Goal: Navigation & Orientation: Find specific page/section

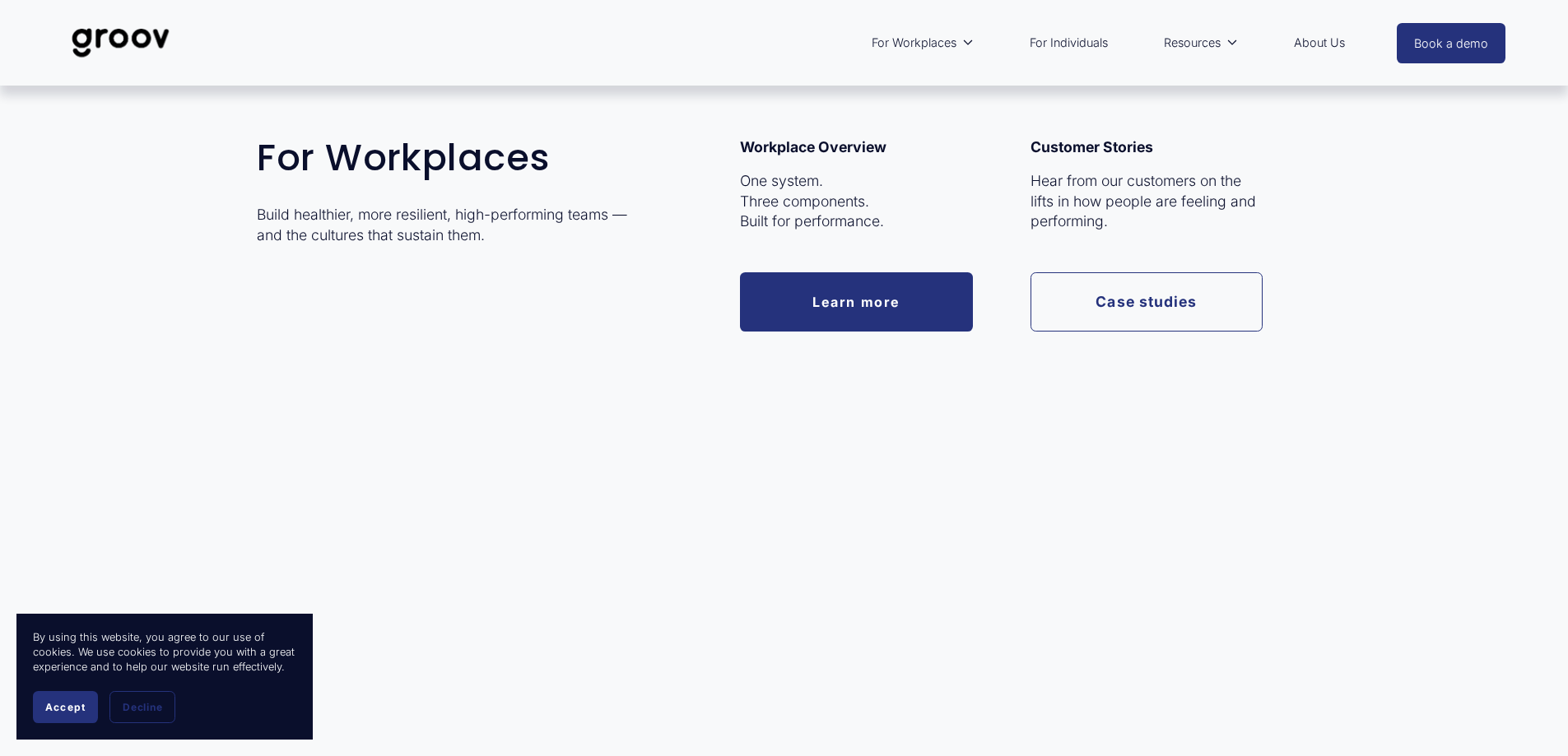
click at [930, 45] on span "For Workplaces" at bounding box center [913, 43] width 84 height 21
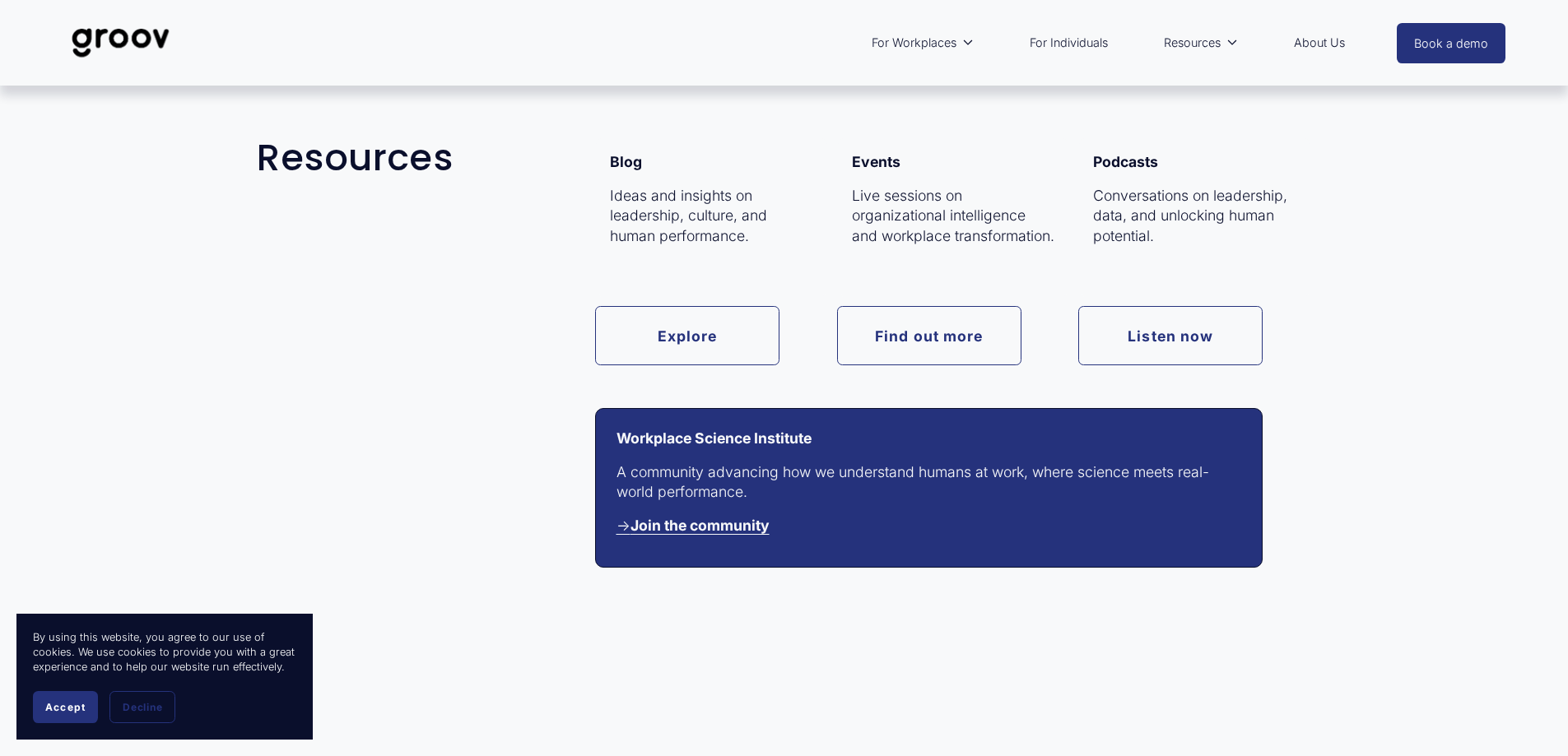
click at [1191, 48] on span "Resources" at bounding box center [1191, 43] width 57 height 21
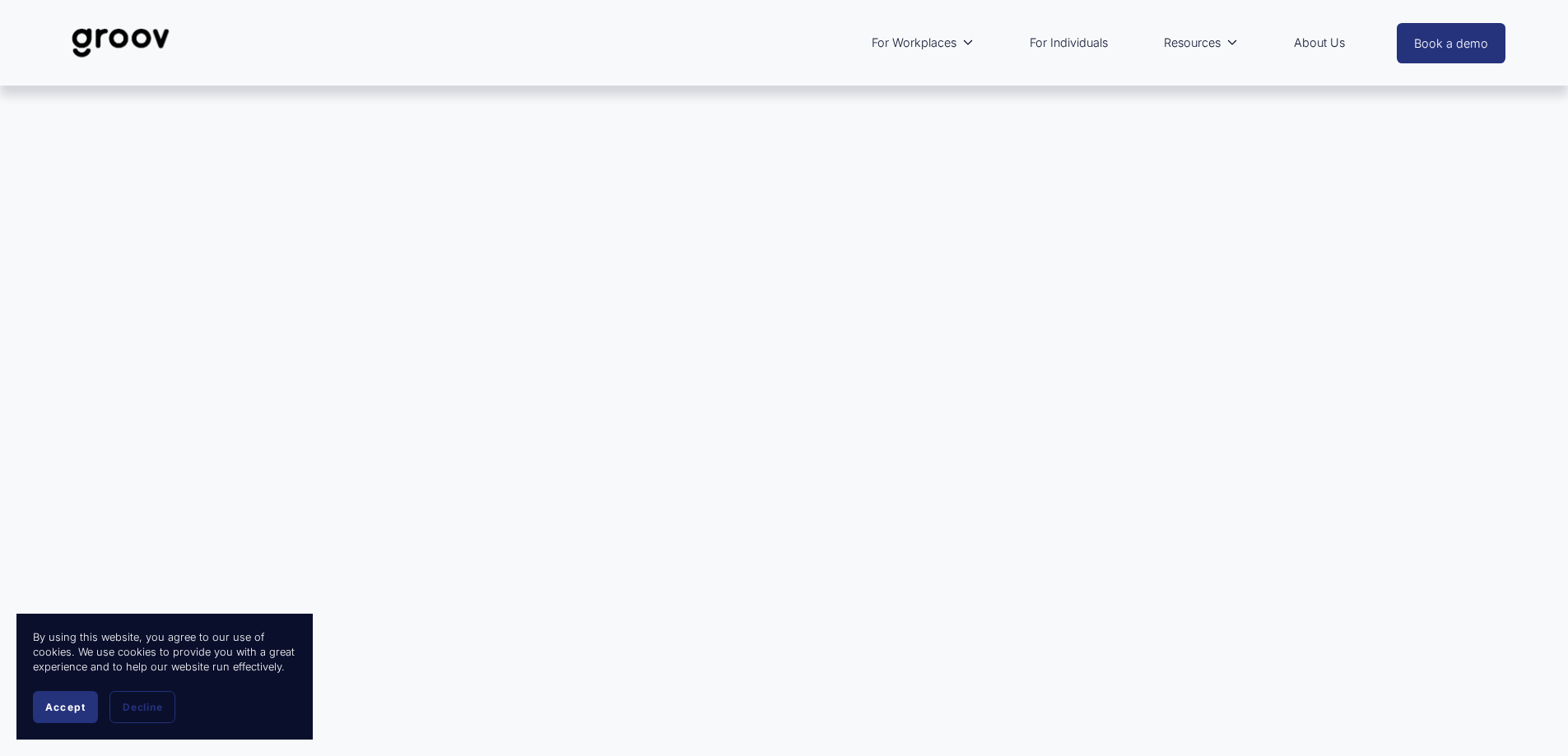
drag, startPoint x: 149, startPoint y: 710, endPoint x: 209, endPoint y: 659, distance: 78.7
click at [149, 708] on span "Decline" at bounding box center [142, 707] width 40 height 12
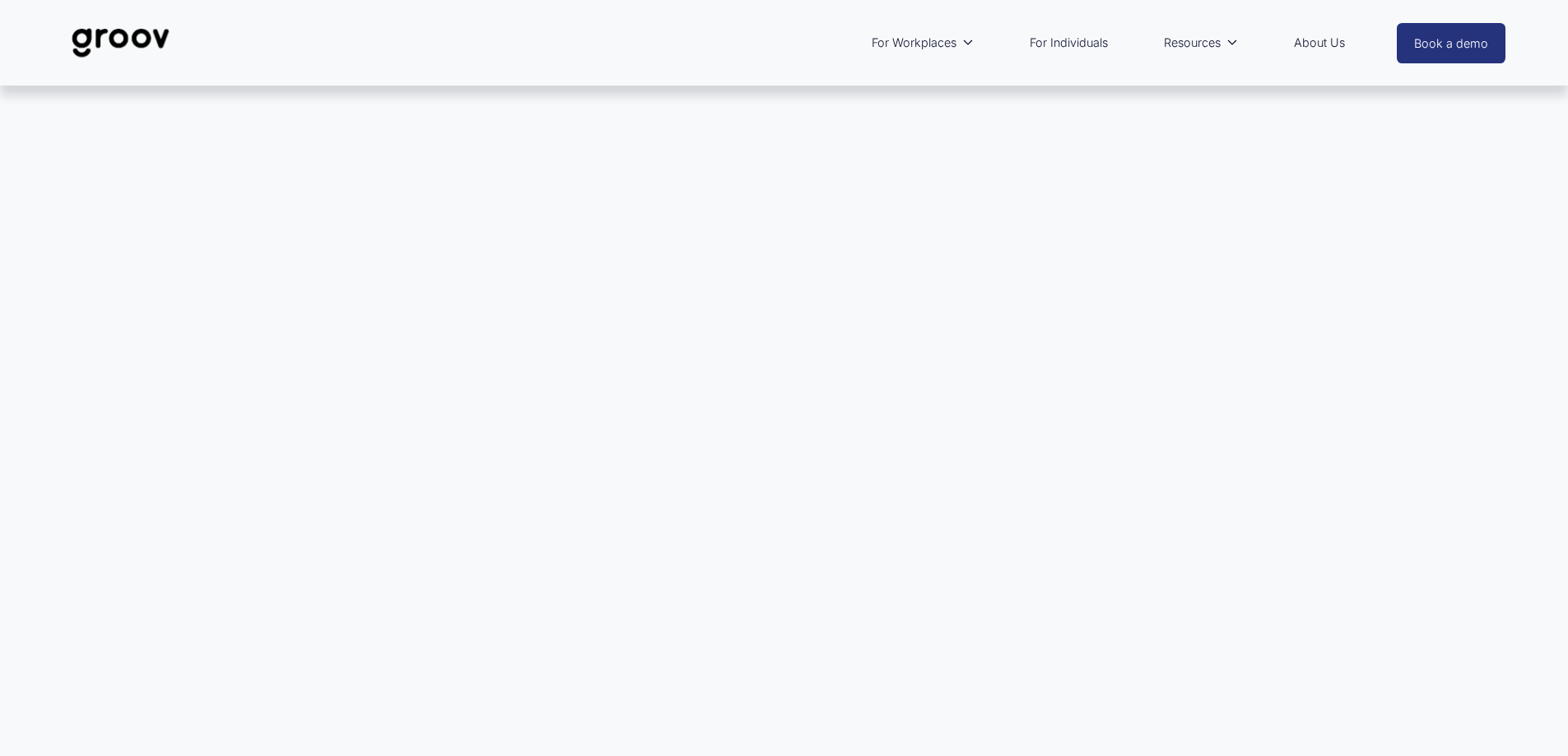
click at [1334, 41] on link "About Us" at bounding box center [1318, 43] width 68 height 38
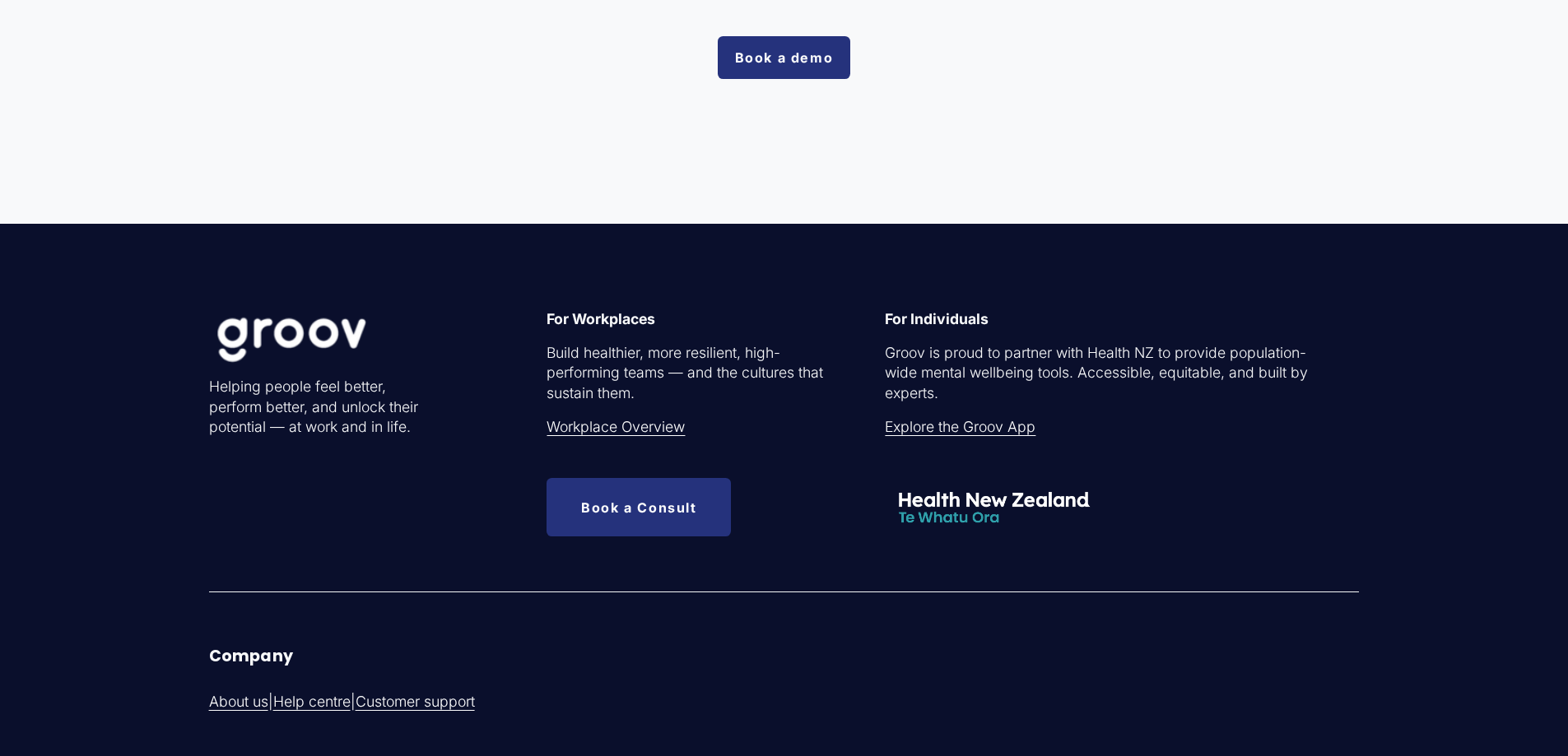
scroll to position [5018, 0]
